Goal: Information Seeking & Learning: Learn about a topic

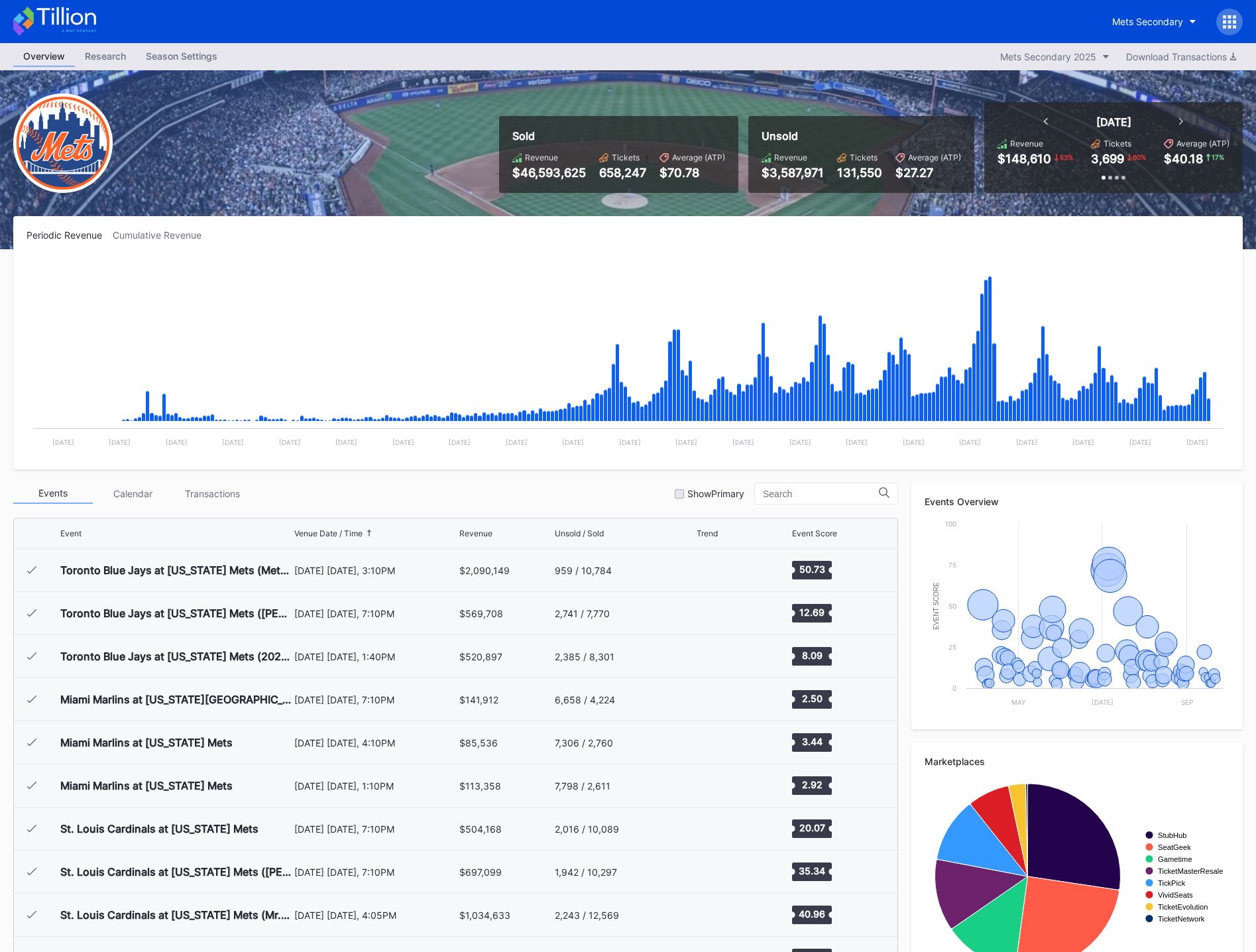
scroll to position [2886, 0]
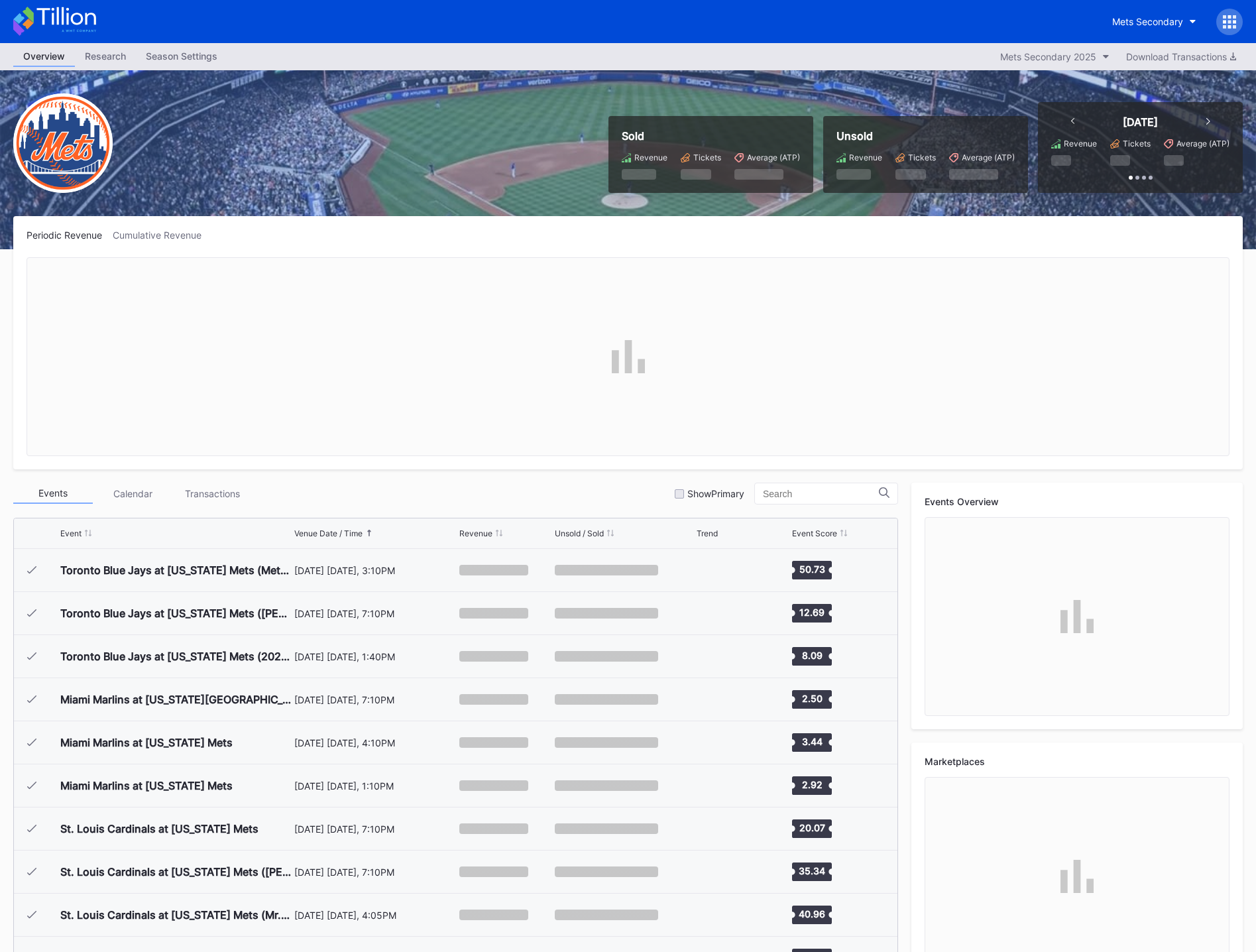
scroll to position [2886, 0]
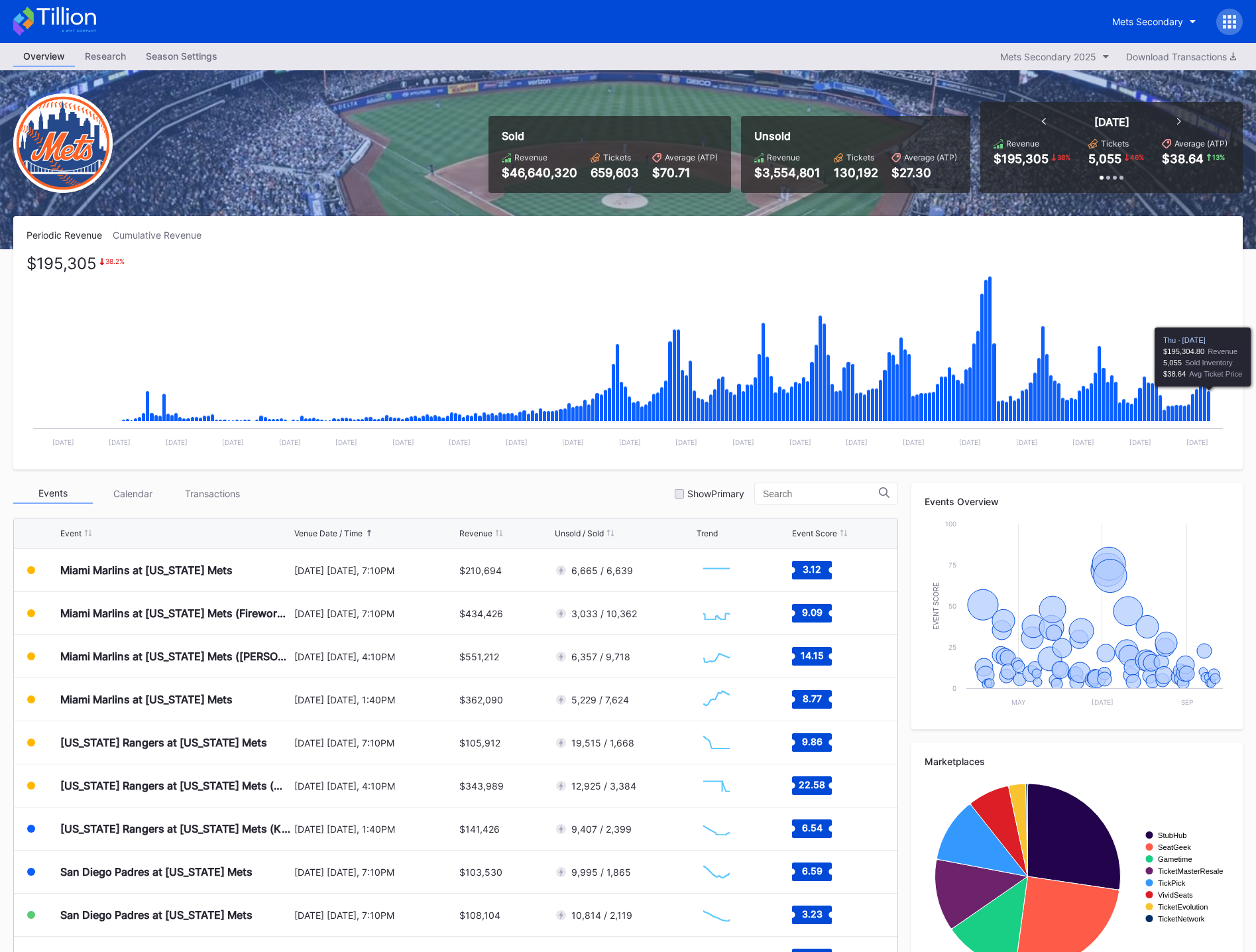
click at [1209, 408] on icon "Chart title" at bounding box center [1209, 406] width 4 height 31
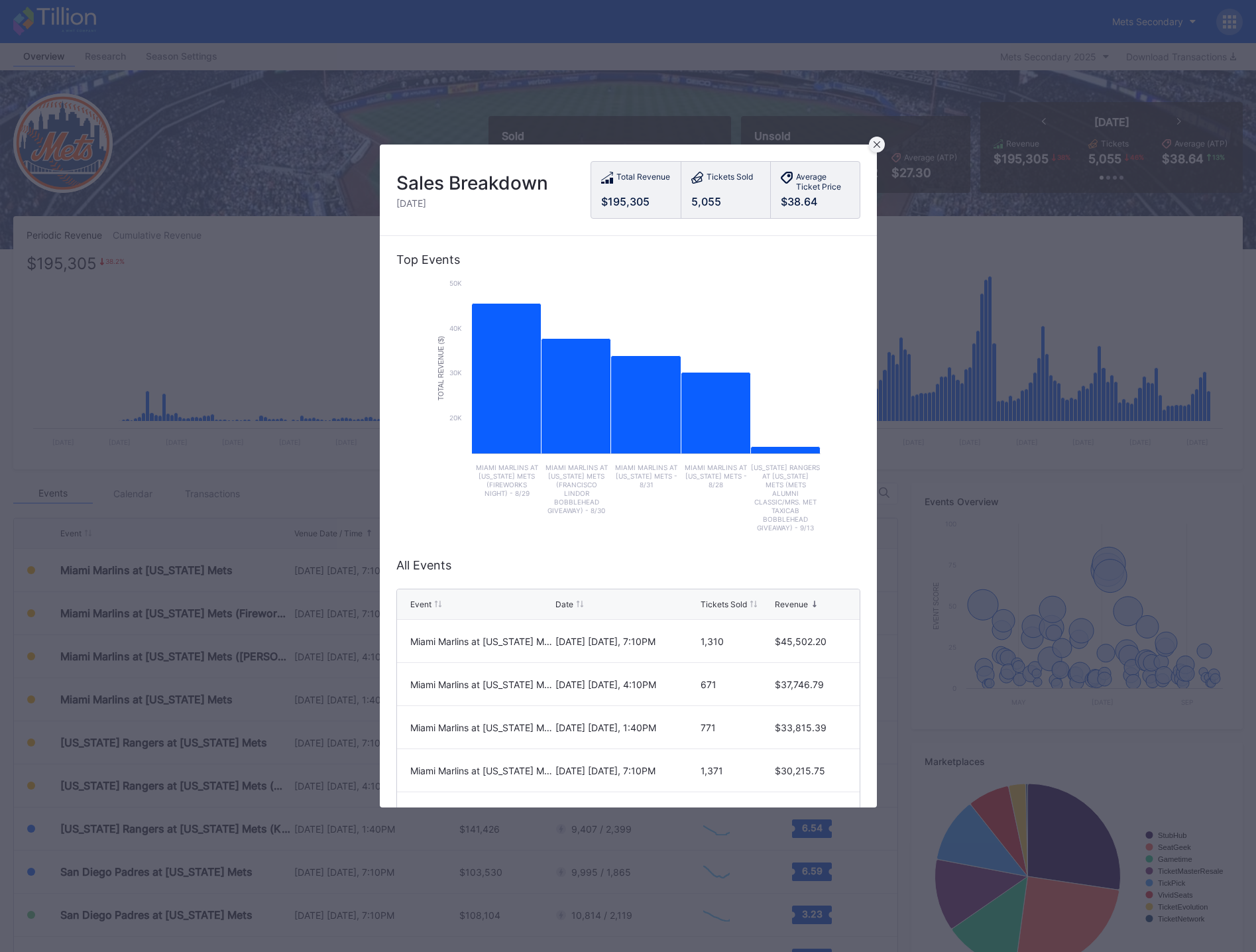
click at [873, 143] on icon at bounding box center [877, 144] width 7 height 7
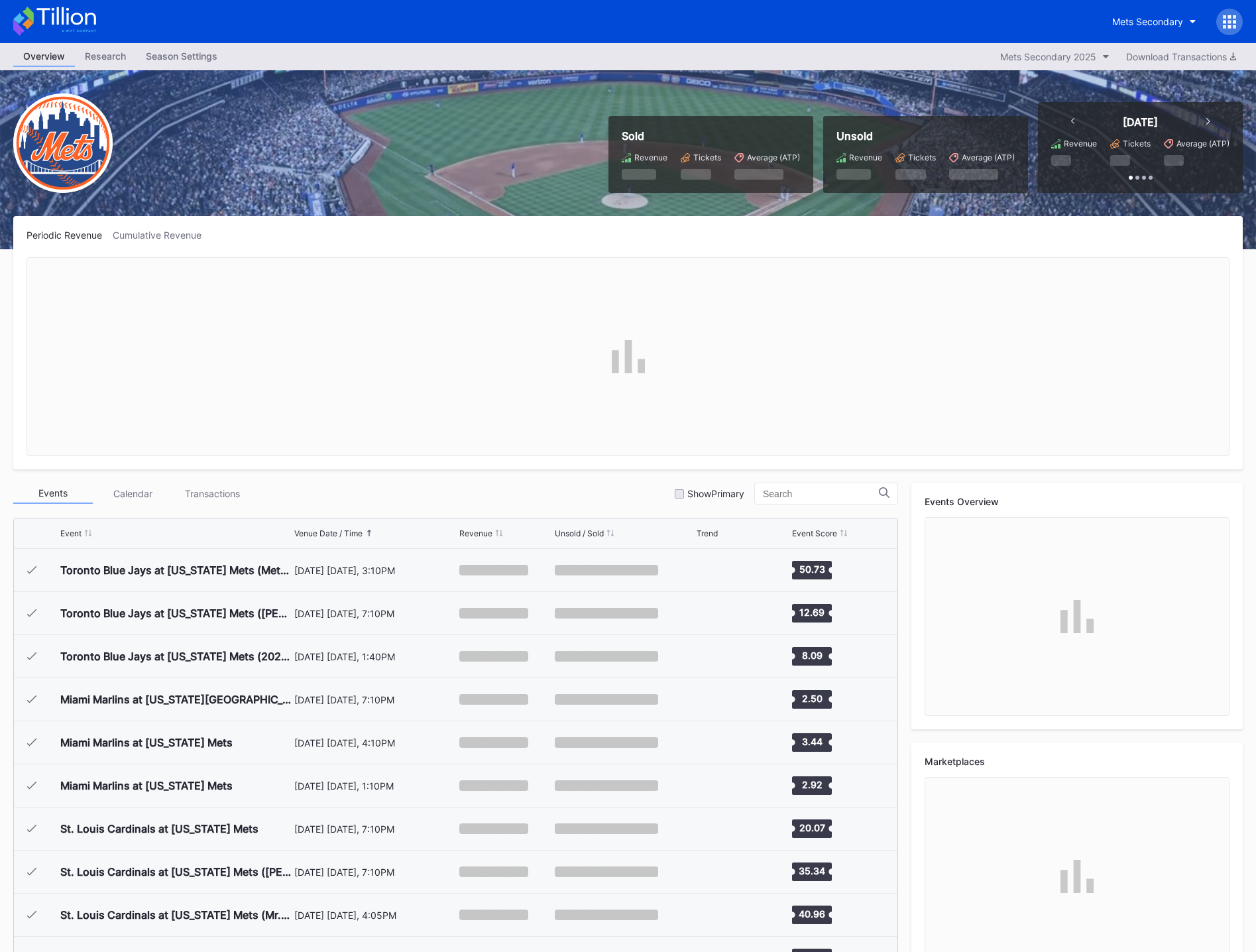
scroll to position [2886, 0]
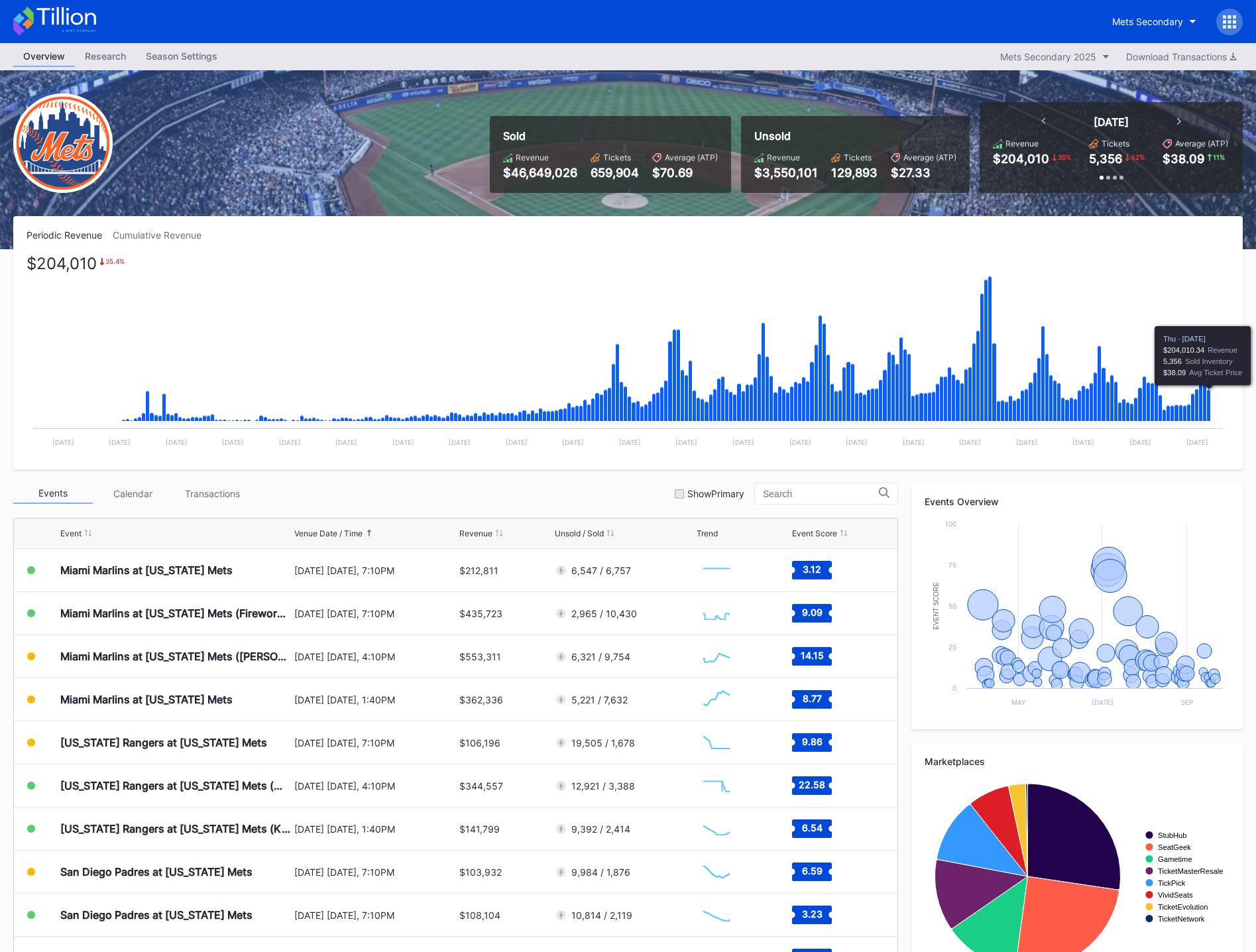
click at [1211, 404] on icon "Chart title" at bounding box center [1209, 405] width 4 height 32
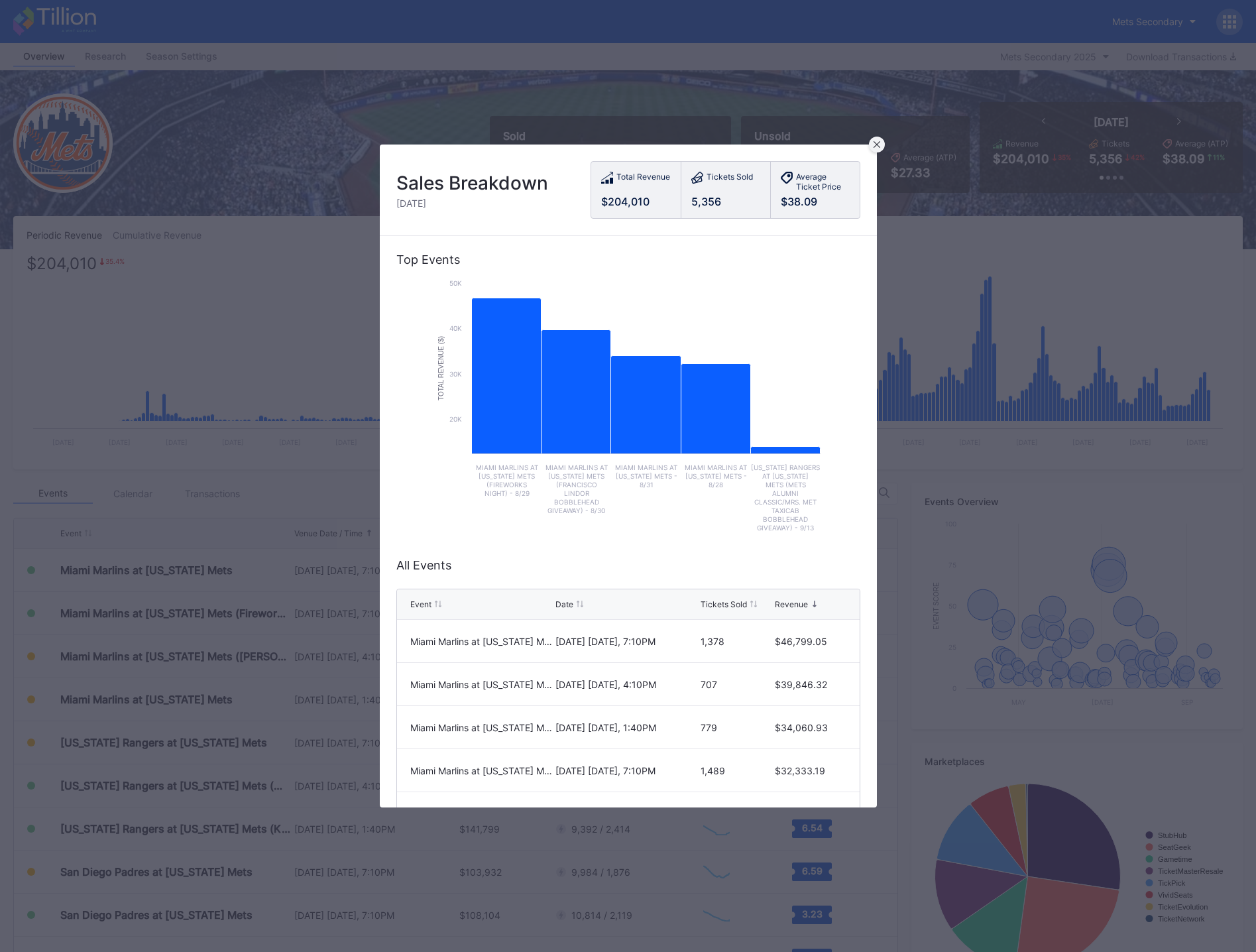
click at [879, 150] on div at bounding box center [877, 144] width 16 height 16
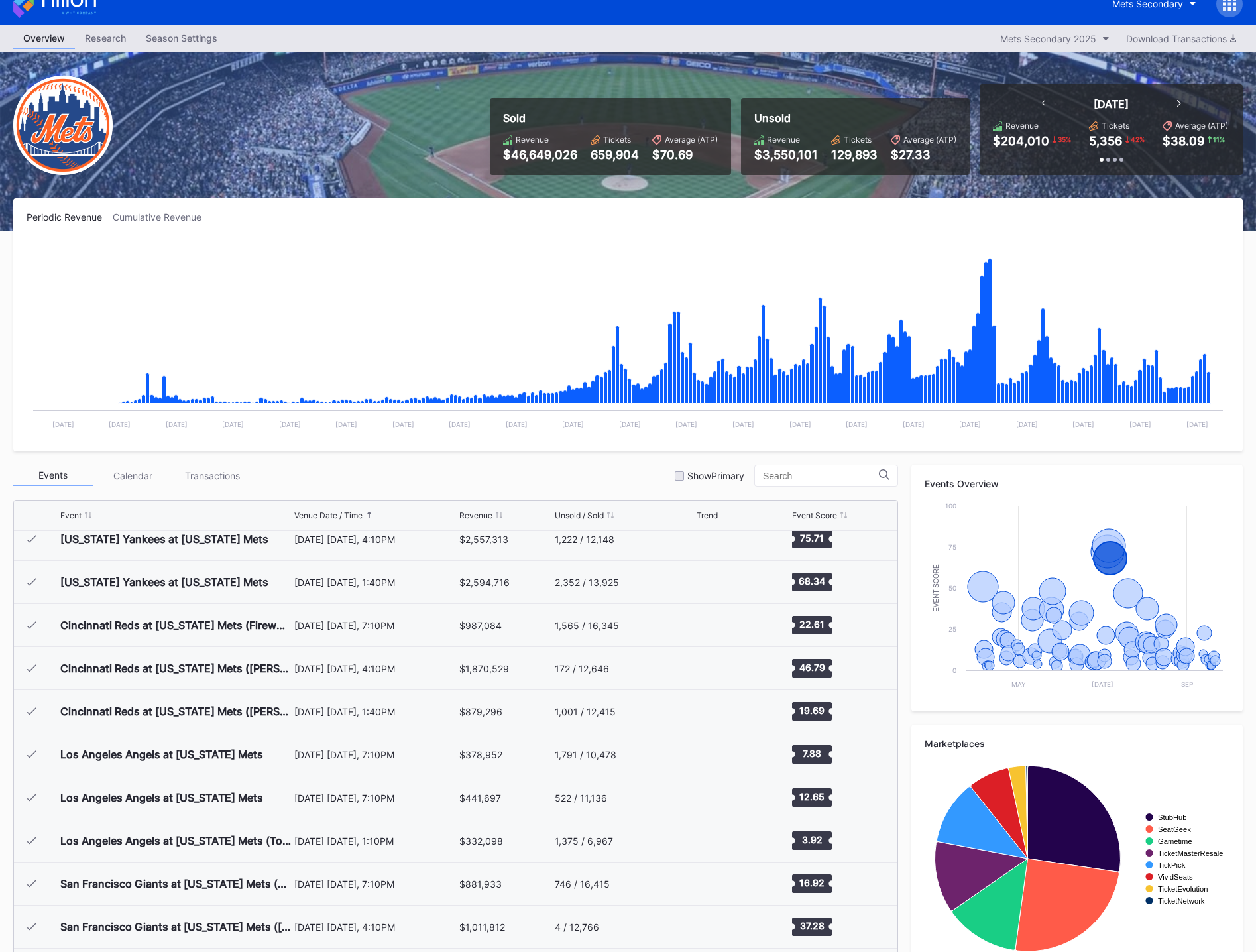
scroll to position [0, 0]
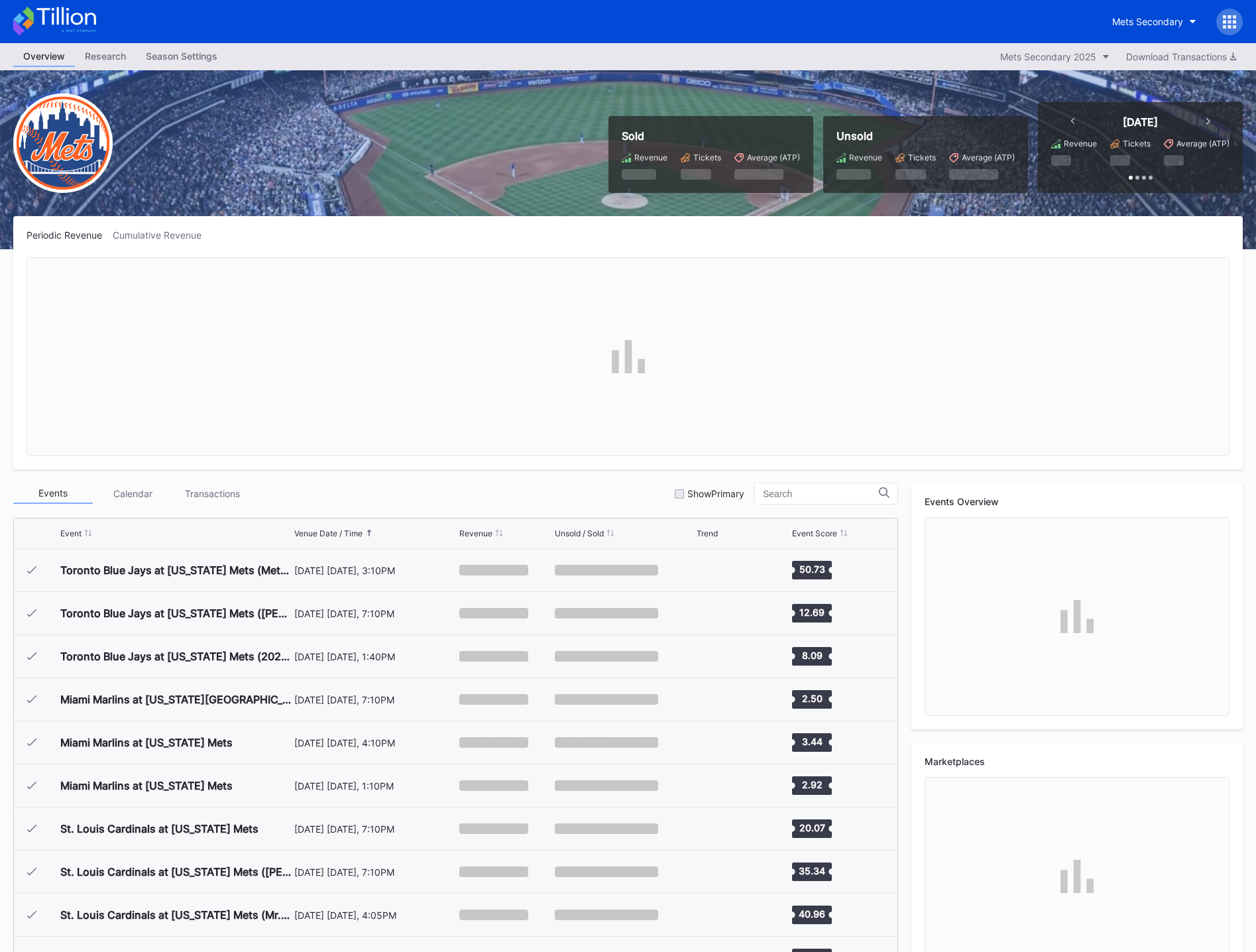
scroll to position [2886, 0]
